Goal: Download file/media

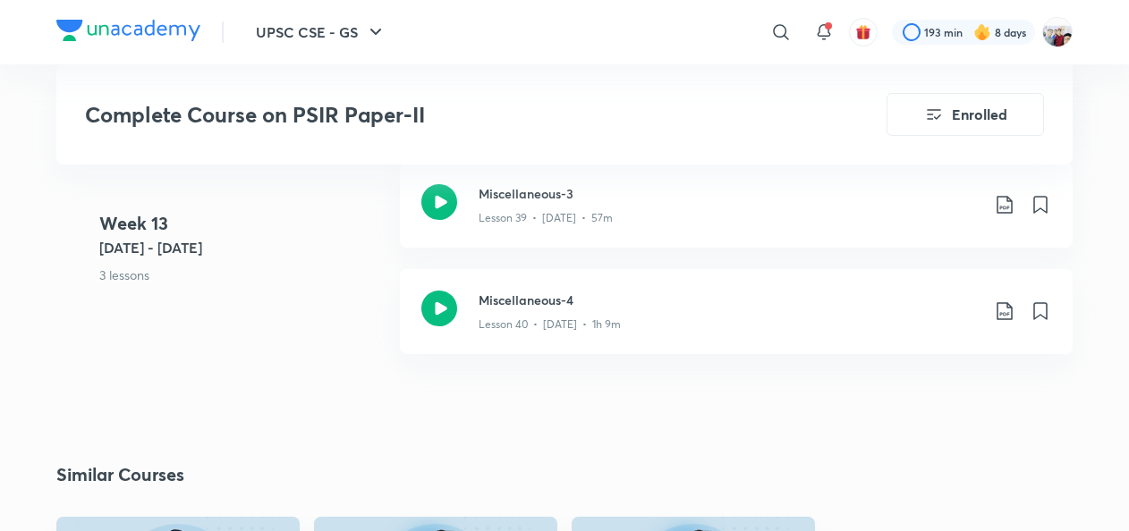
scroll to position [5795, 0]
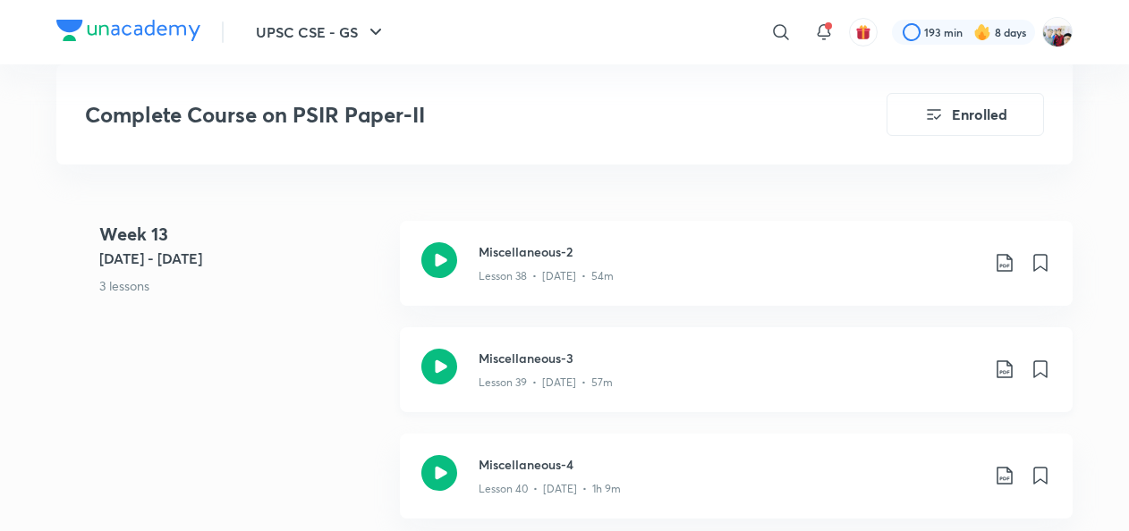
click at [1003, 359] on icon at bounding box center [1004, 369] width 21 height 21
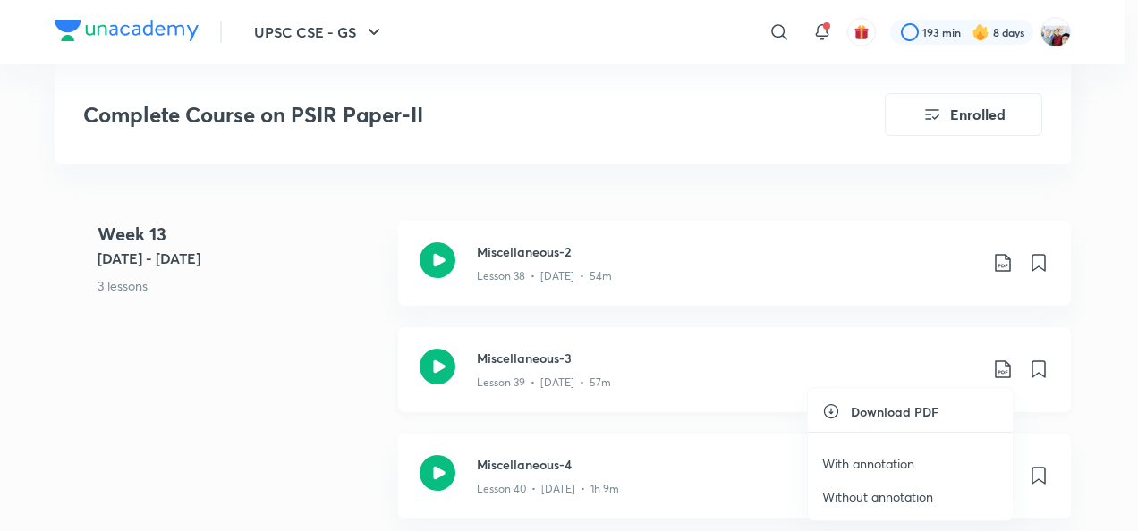
click at [1003, 356] on div at bounding box center [569, 265] width 1138 height 531
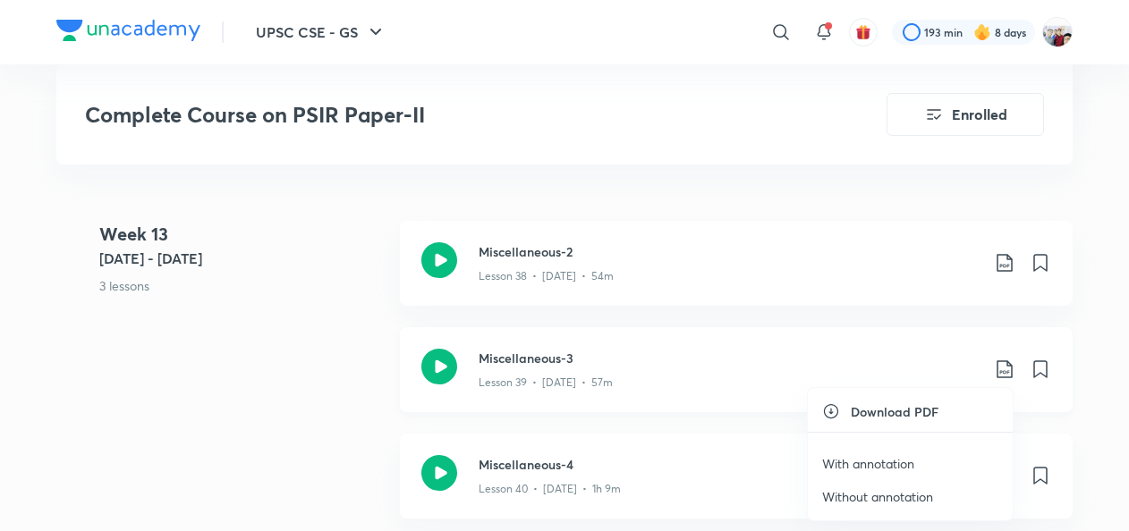
click at [1003, 356] on div "Download PDF With annotation Without annotation" at bounding box center [564, 265] width 1129 height 531
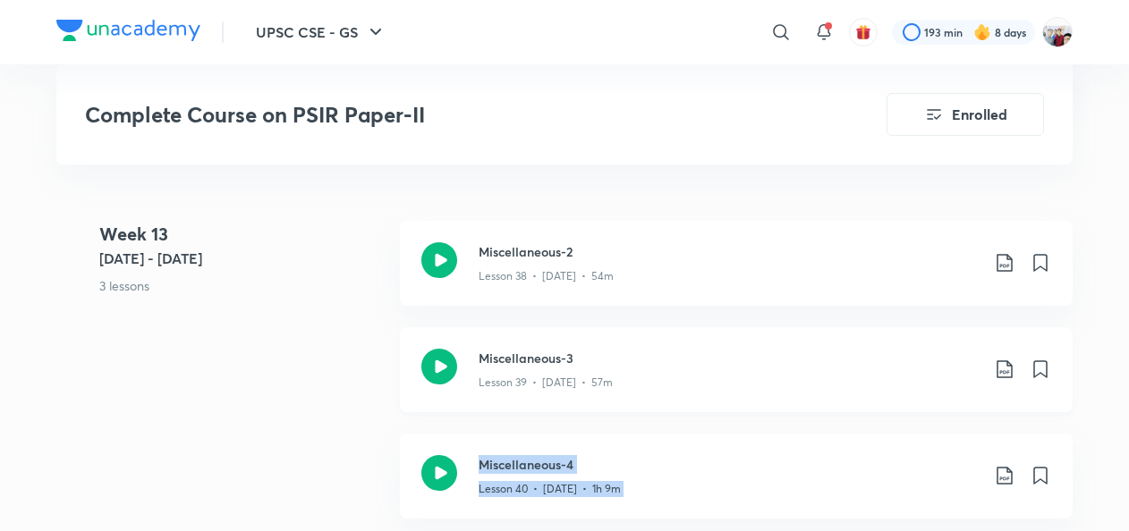
click at [1003, 356] on div "Miscellaneous-3 Lesson 39 • [DATE] • 57m" at bounding box center [764, 370] width 572 height 42
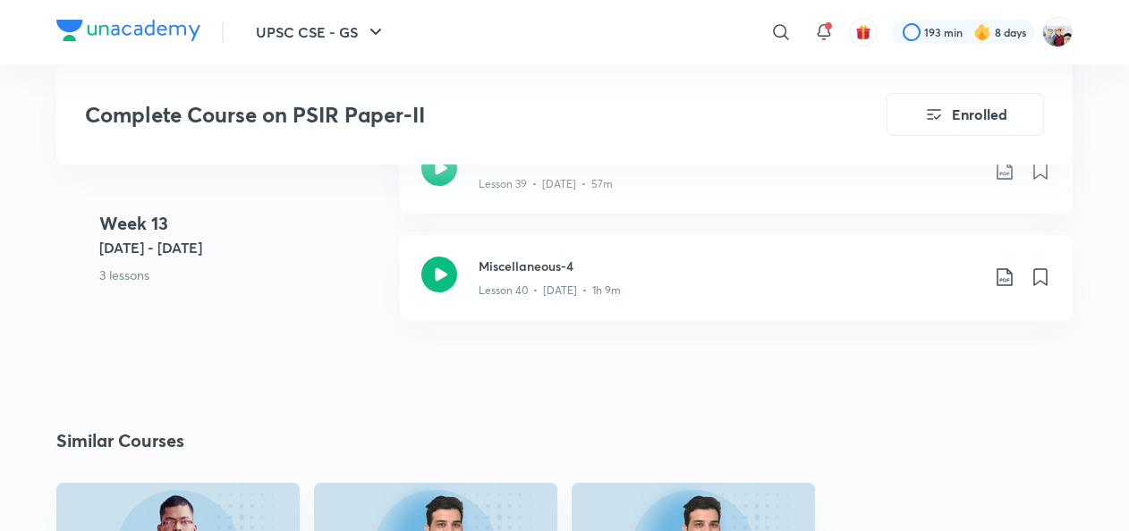
scroll to position [5812, 0]
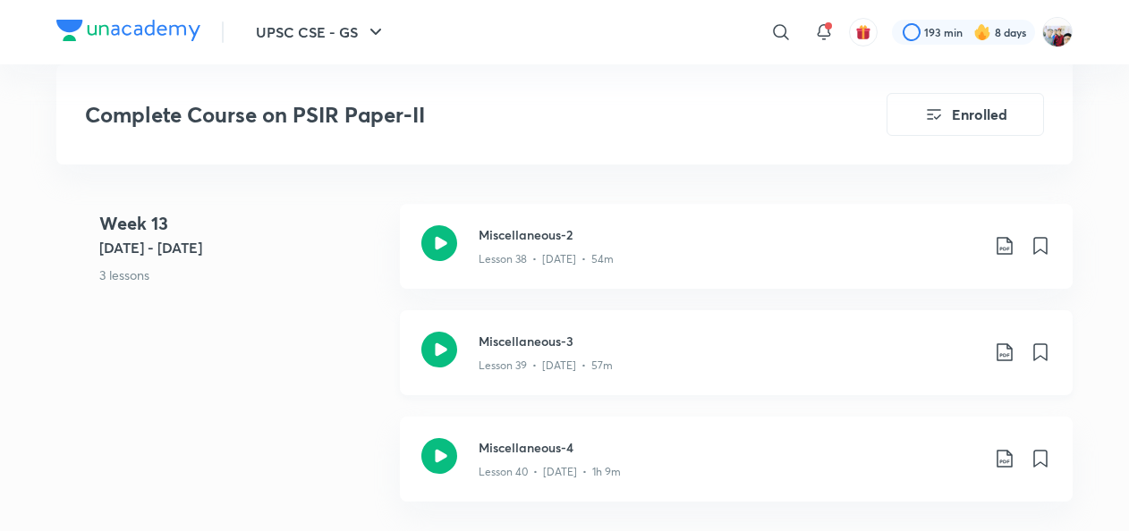
click at [1005, 351] on icon at bounding box center [1004, 352] width 21 height 21
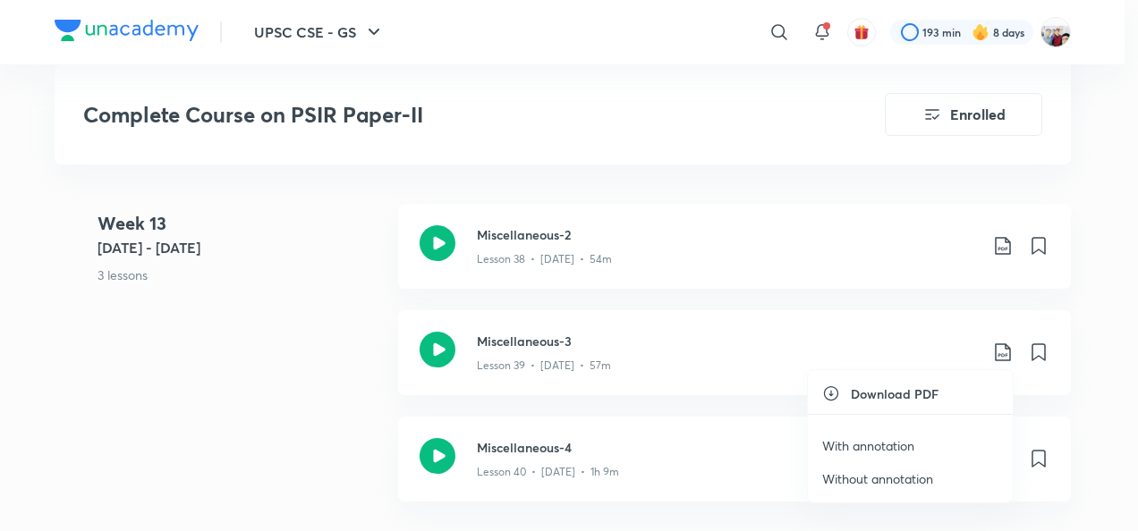
click at [896, 443] on p "With annotation" at bounding box center [868, 445] width 92 height 19
